Goal: Find specific page/section: Find specific page/section

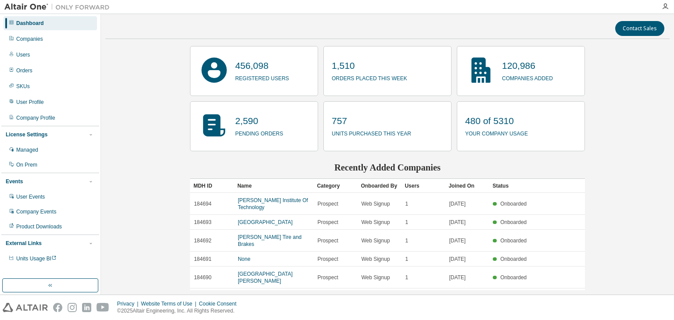
click at [619, 101] on div "Contact Sales 456,098 registered users 1,510 orders placed this week 120,986 co…" at bounding box center [387, 154] width 564 height 272
click at [47, 39] on div "Companies" at bounding box center [50, 39] width 93 height 14
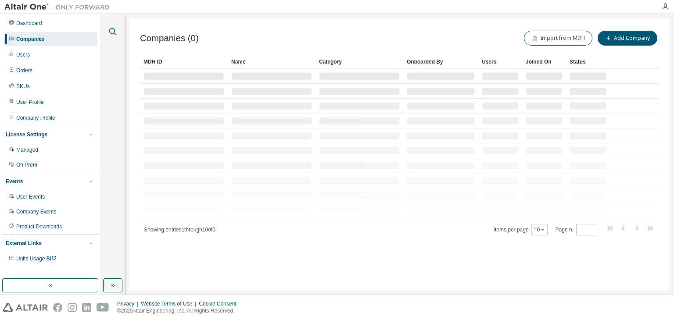
click at [111, 32] on icon "button" at bounding box center [112, 31] width 11 height 11
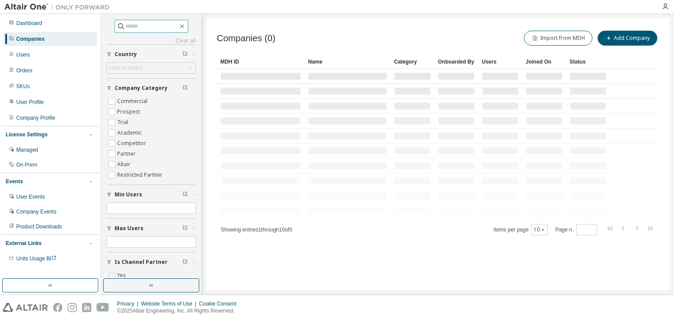
click at [129, 23] on input "text" at bounding box center [151, 26] width 53 height 9
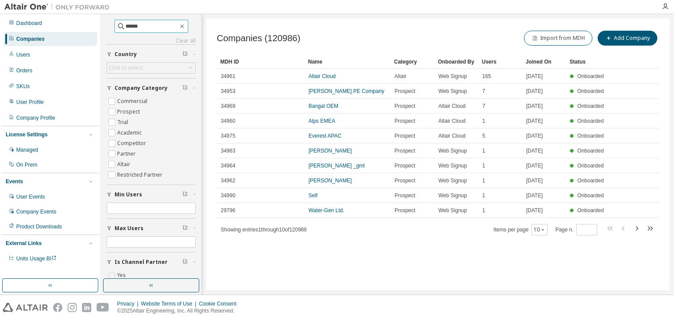
type input "******"
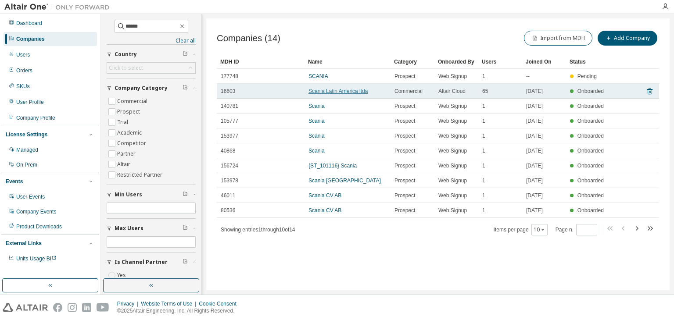
click at [327, 92] on link "Scania Latin America ltda" at bounding box center [337, 91] width 59 height 6
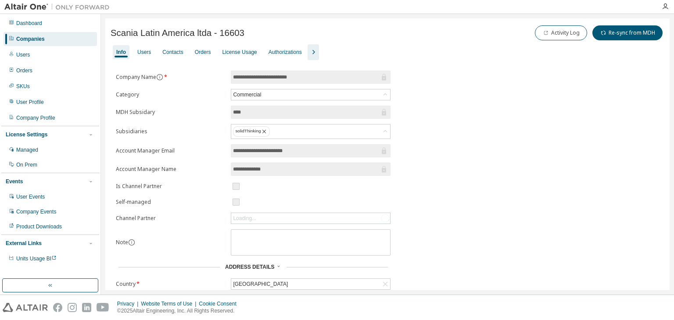
click at [308, 54] on icon "button" at bounding box center [313, 52] width 11 height 11
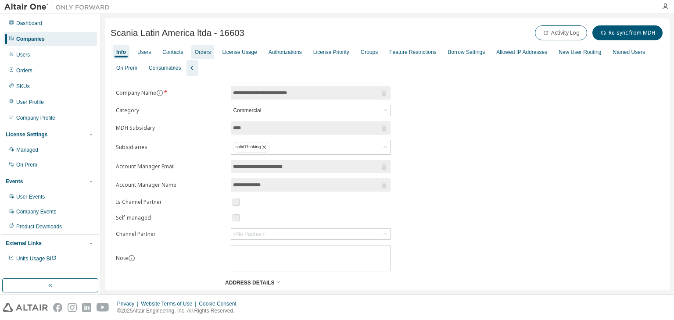
click at [203, 53] on div "Orders" at bounding box center [203, 52] width 16 height 7
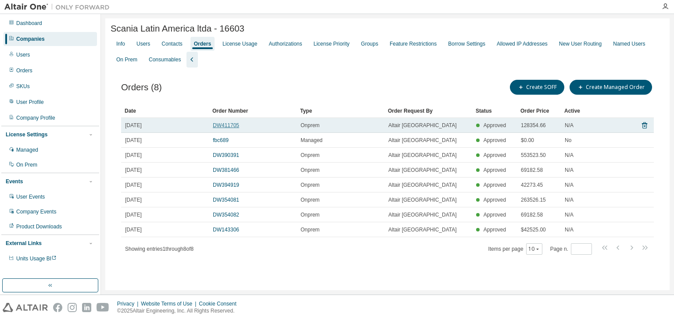
click at [226, 126] on link "DW411705" at bounding box center [226, 125] width 26 height 6
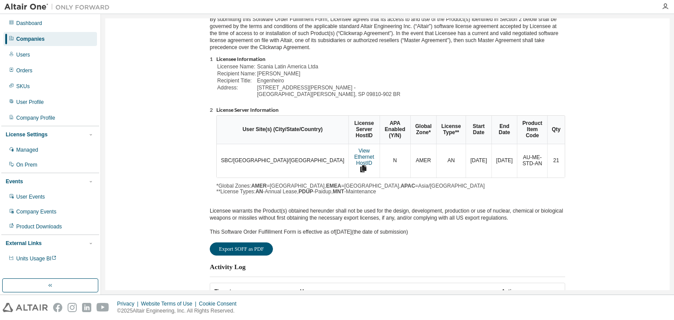
scroll to position [132, 0]
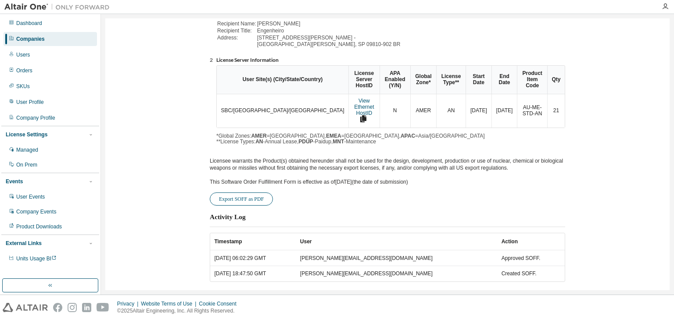
click at [226, 193] on button "Export SOFF as PDF" at bounding box center [241, 199] width 63 height 13
